Goal: Transaction & Acquisition: Purchase product/service

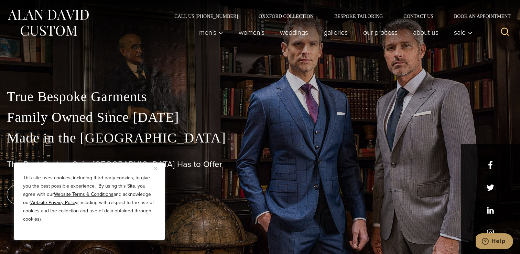
click at [155, 169] on img "Close" at bounding box center [155, 168] width 3 height 3
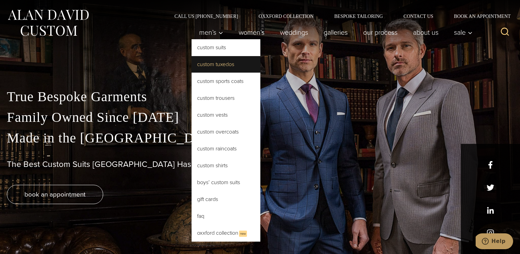
click at [212, 63] on link "Custom Tuxedos" at bounding box center [226, 64] width 69 height 17
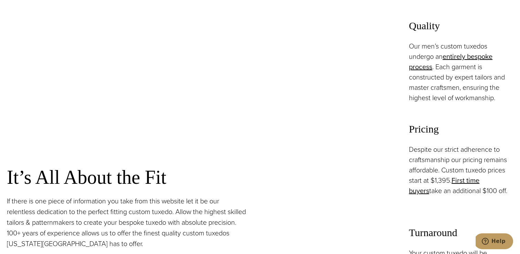
scroll to position [489, 0]
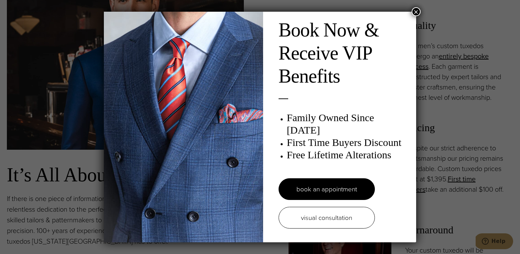
click at [415, 12] on button "×" at bounding box center [416, 11] width 9 height 9
